Goal: Register for event/course

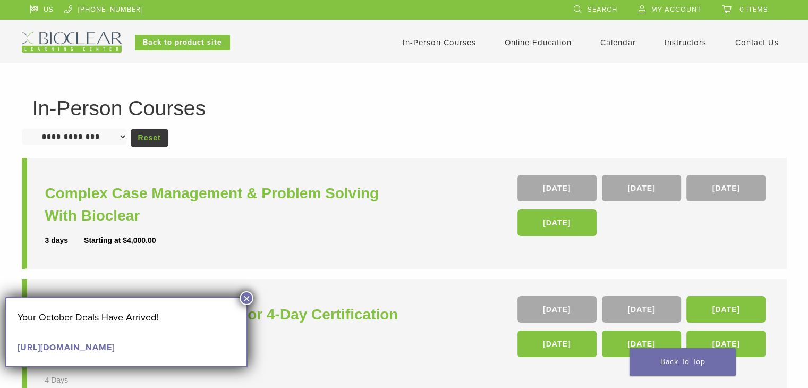
click at [254, 298] on div "Core Anterior & Core Posterior 4-Day Certification Course 4-Day Core Anterior &…" at bounding box center [226, 353] width 362 height 114
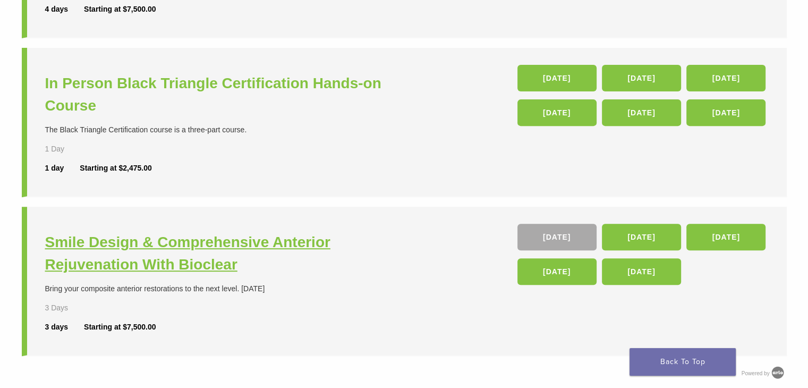
scroll to position [381, 0]
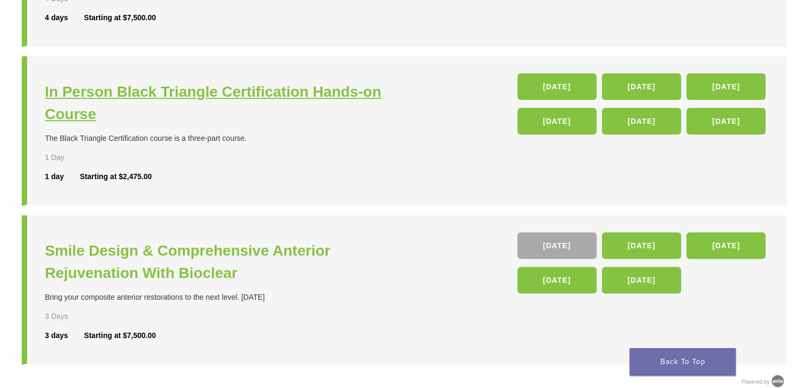
click at [274, 92] on h3 "In Person Black Triangle Certification Hands-on Course" at bounding box center [226, 103] width 362 height 45
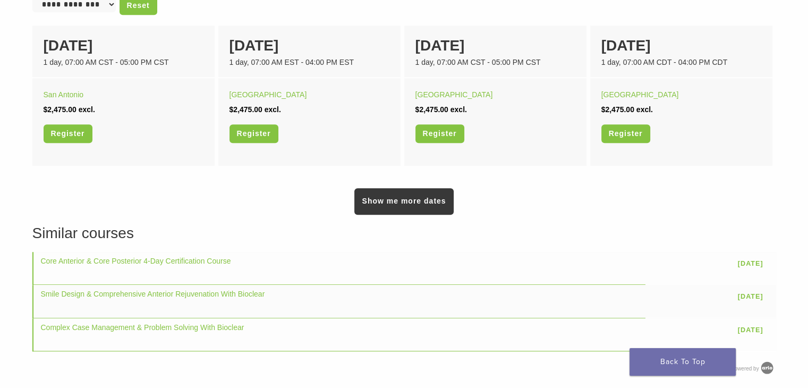
scroll to position [736, 0]
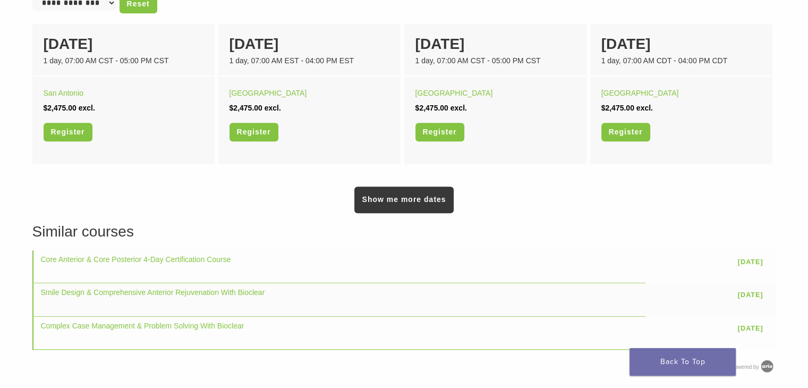
click at [430, 209] on link "Show me more dates" at bounding box center [403, 199] width 99 height 27
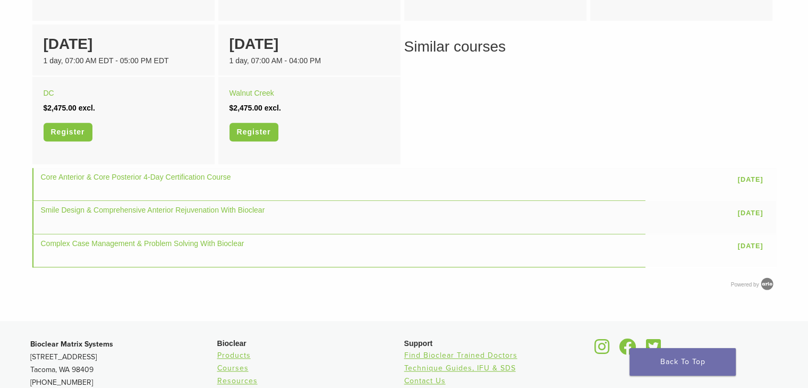
scroll to position [910, 0]
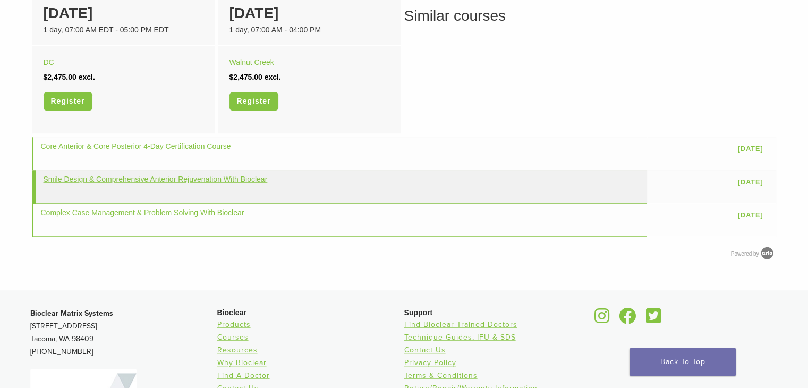
click at [240, 175] on link "Smile Design & Comprehensive Anterior Rejuvenation With Bioclear" at bounding box center [156, 179] width 224 height 8
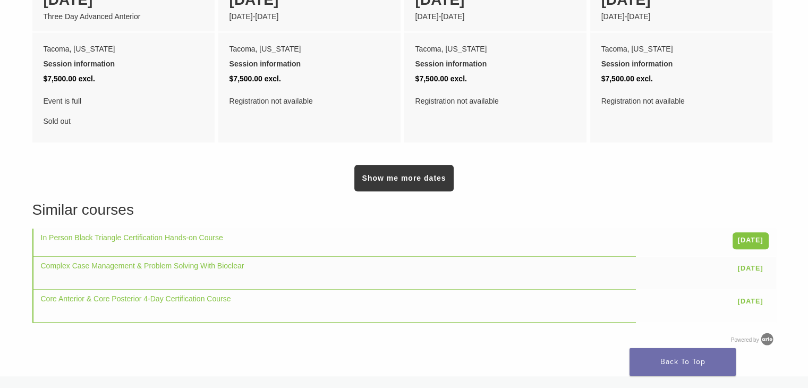
scroll to position [863, 0]
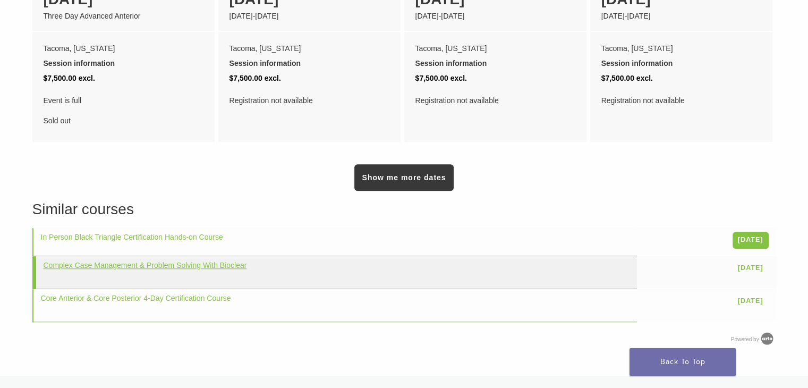
click at [174, 261] on link "Complex Case Management & Problem Solving With Bioclear" at bounding box center [145, 265] width 203 height 8
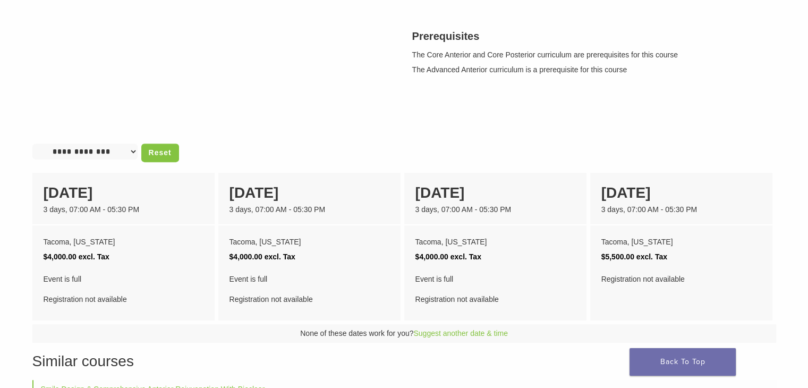
scroll to position [557, 0]
